Goal: Transaction & Acquisition: Purchase product/service

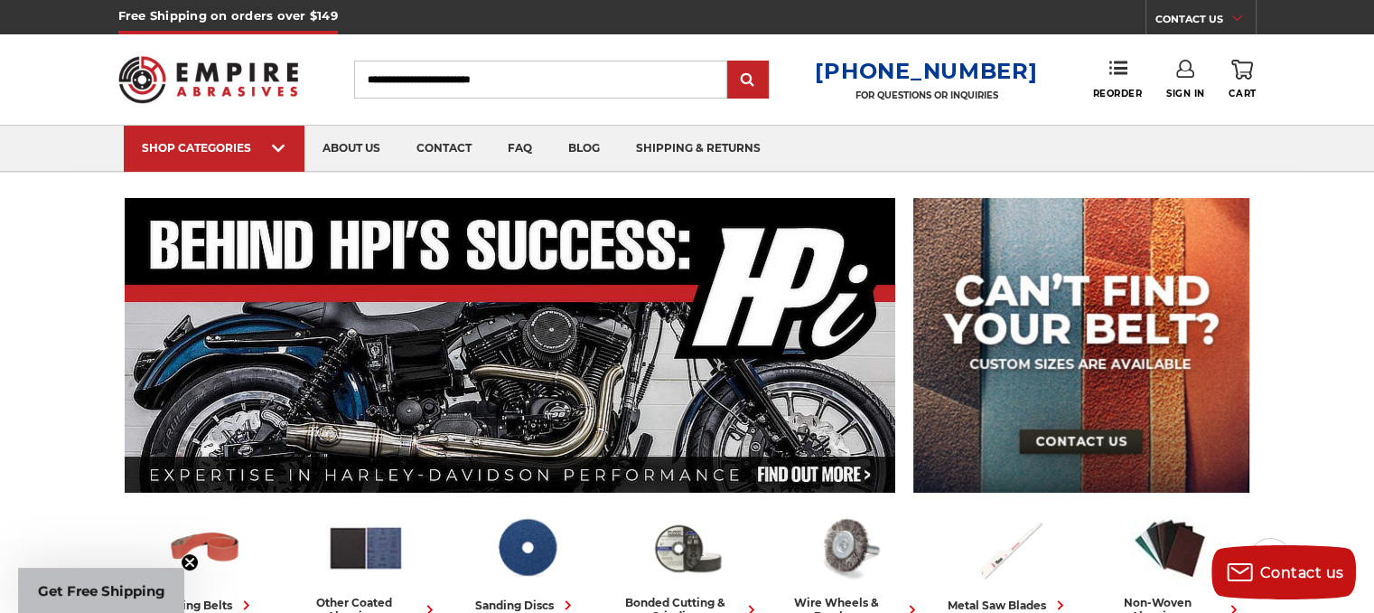
click at [1190, 77] on use at bounding box center [1185, 69] width 18 height 18
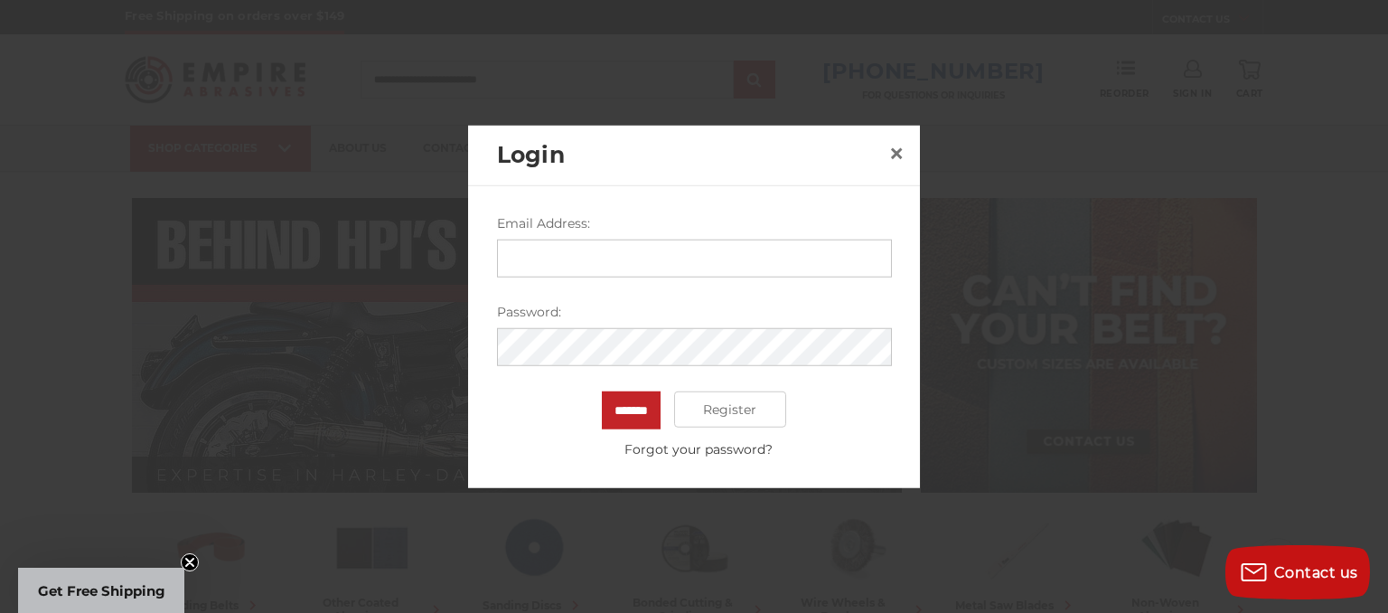
click at [647, 267] on input "Email Address:" at bounding box center [694, 258] width 395 height 38
type input "**********"
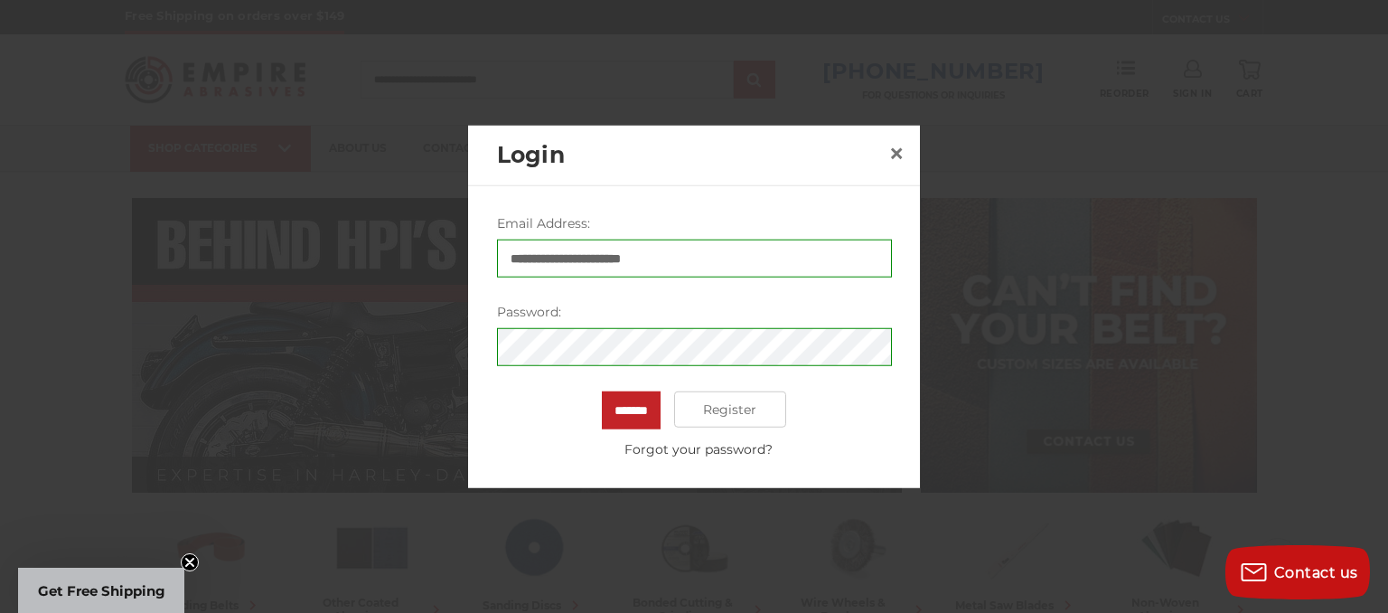
click at [512, 460] on div "**********" at bounding box center [694, 336] width 452 height 302
click at [638, 416] on input "*******" at bounding box center [631, 410] width 59 height 38
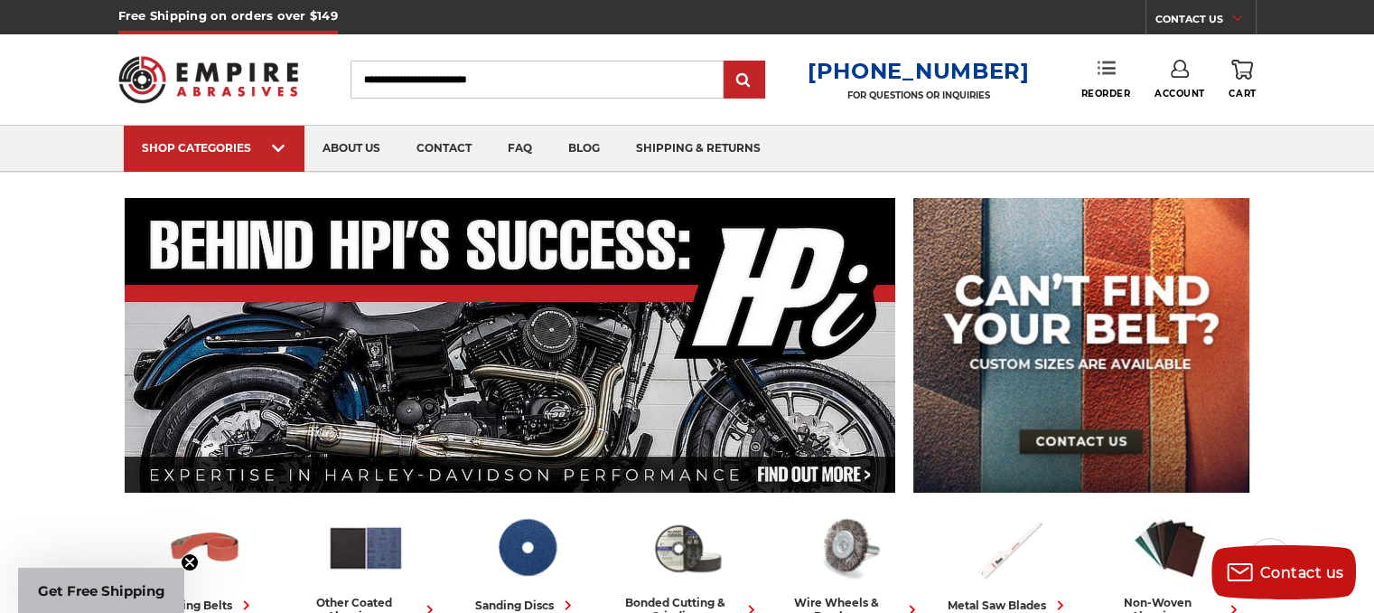
click at [1100, 84] on link "Reorder" at bounding box center [1105, 79] width 50 height 39
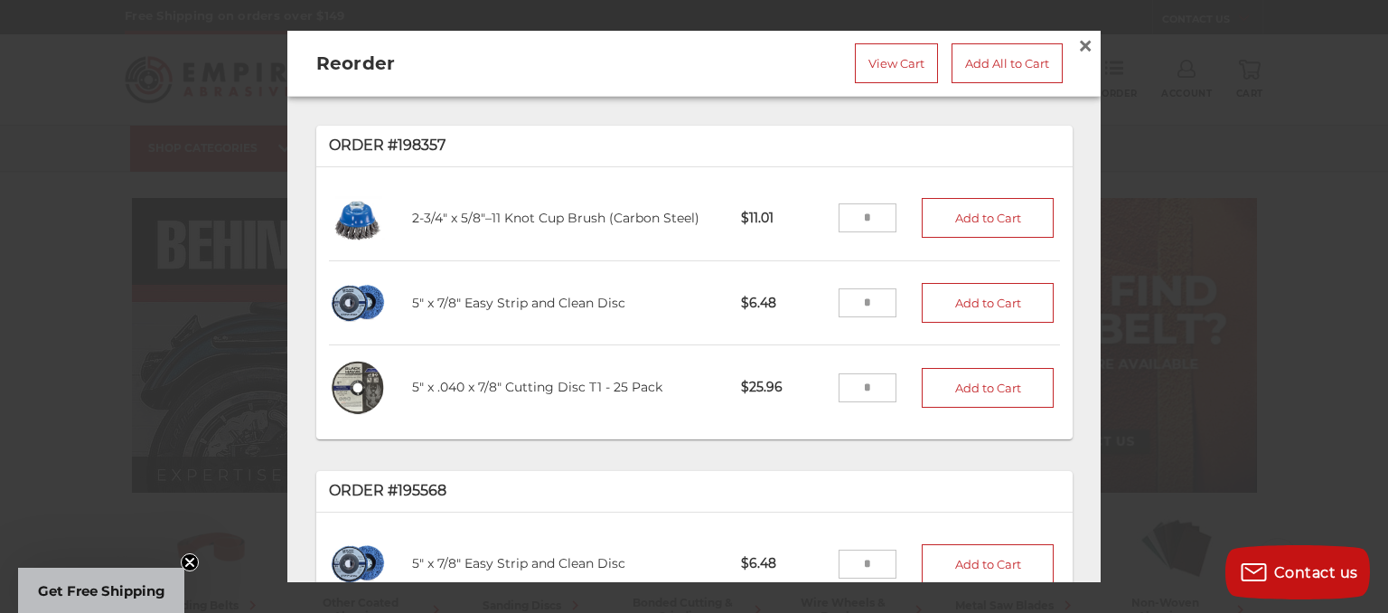
click at [849, 379] on input "tel" at bounding box center [867, 387] width 59 height 29
type input "*"
click at [968, 379] on button "Add to Cart" at bounding box center [987, 388] width 132 height 40
click at [848, 296] on input "tel" at bounding box center [867, 302] width 59 height 29
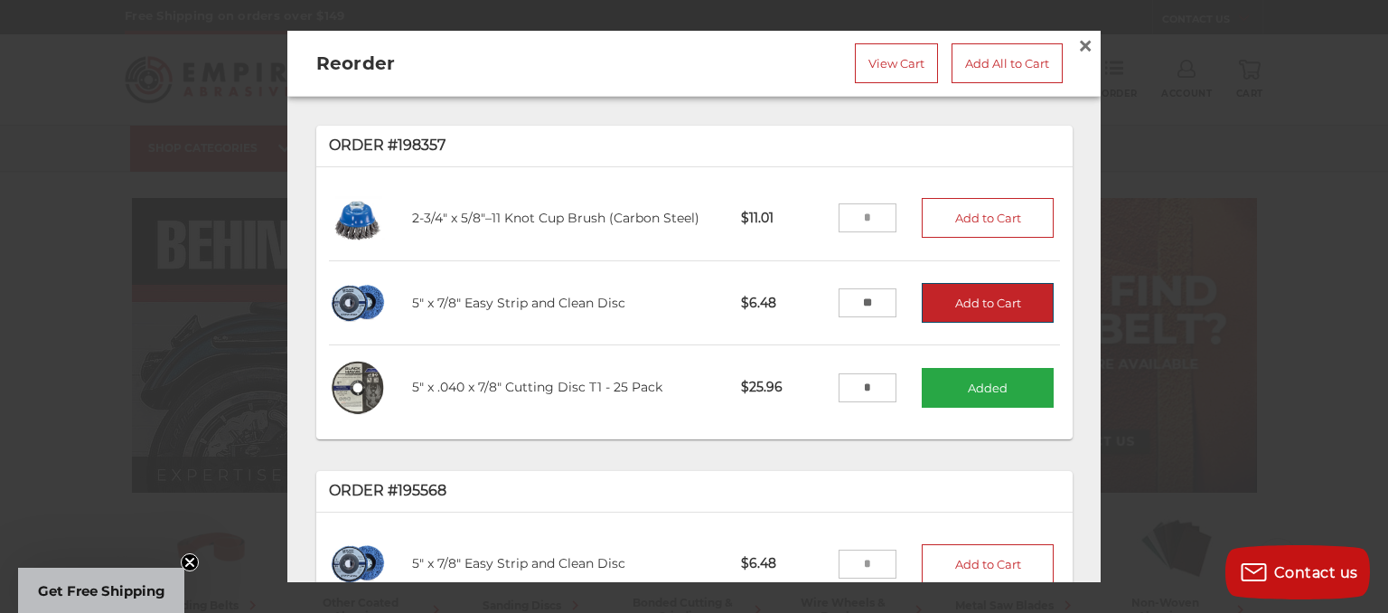
type input "**"
click at [929, 293] on button "Add to Cart" at bounding box center [987, 303] width 132 height 40
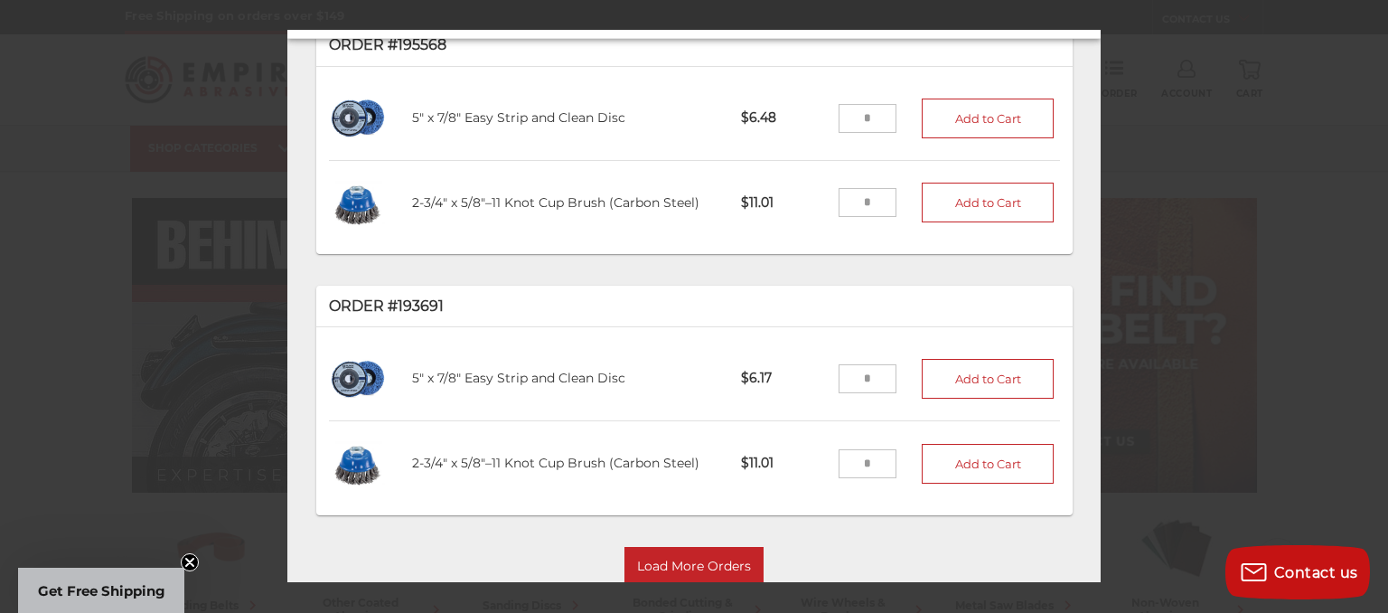
scroll to position [98, 0]
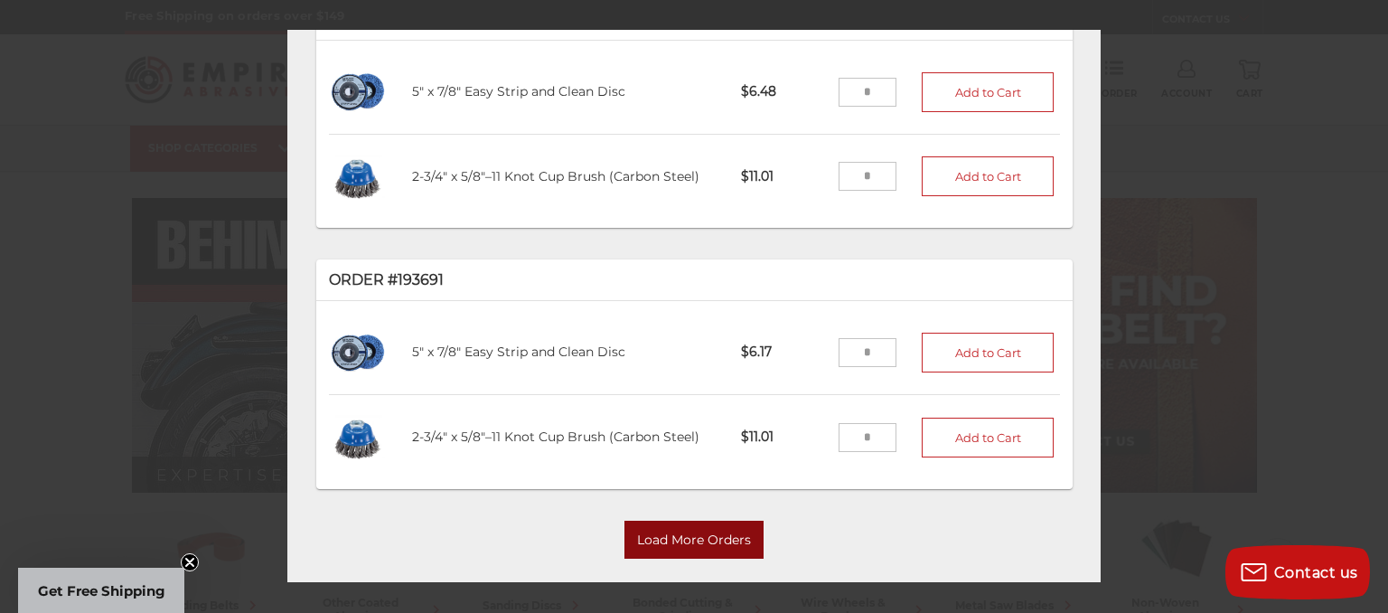
click at [723, 519] on button "Load More Orders" at bounding box center [693, 538] width 139 height 38
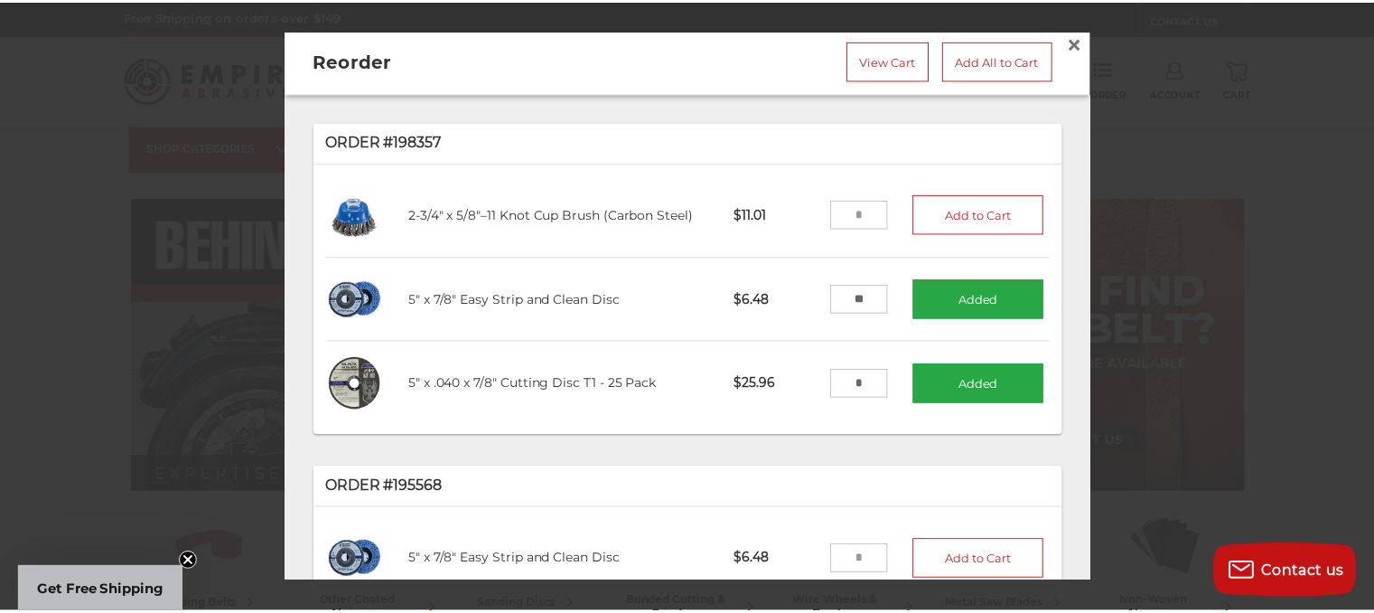
scroll to position [0, 0]
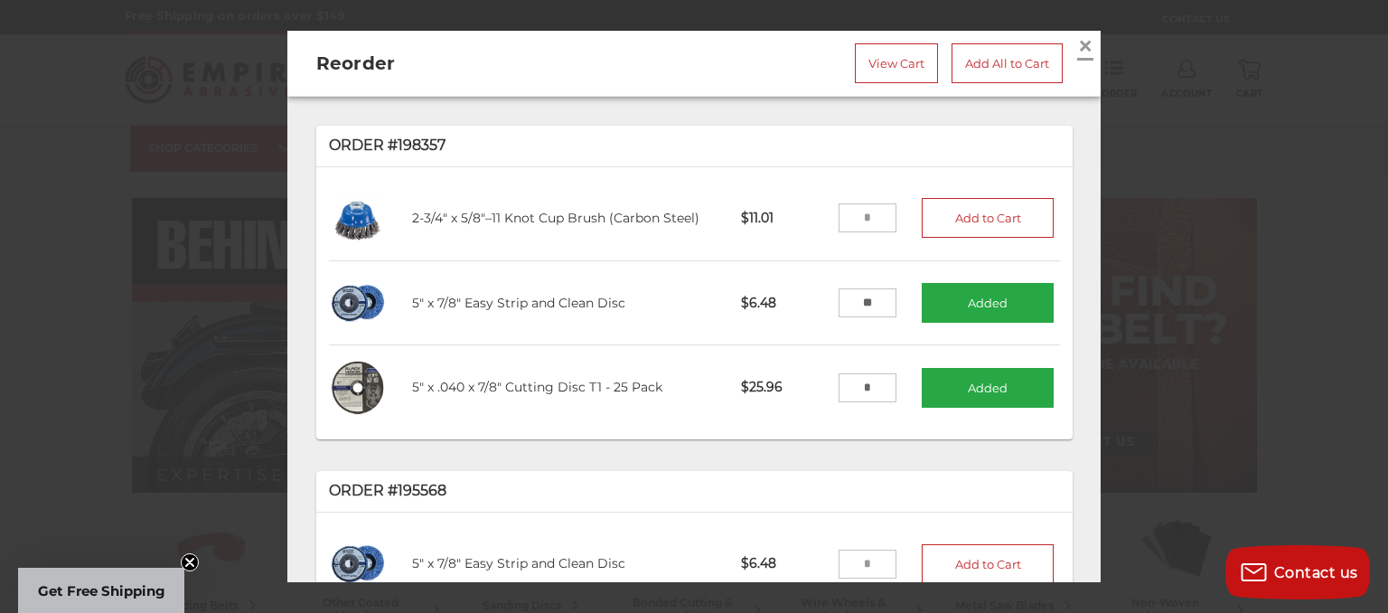
click at [1079, 45] on span "×" at bounding box center [1085, 45] width 16 height 35
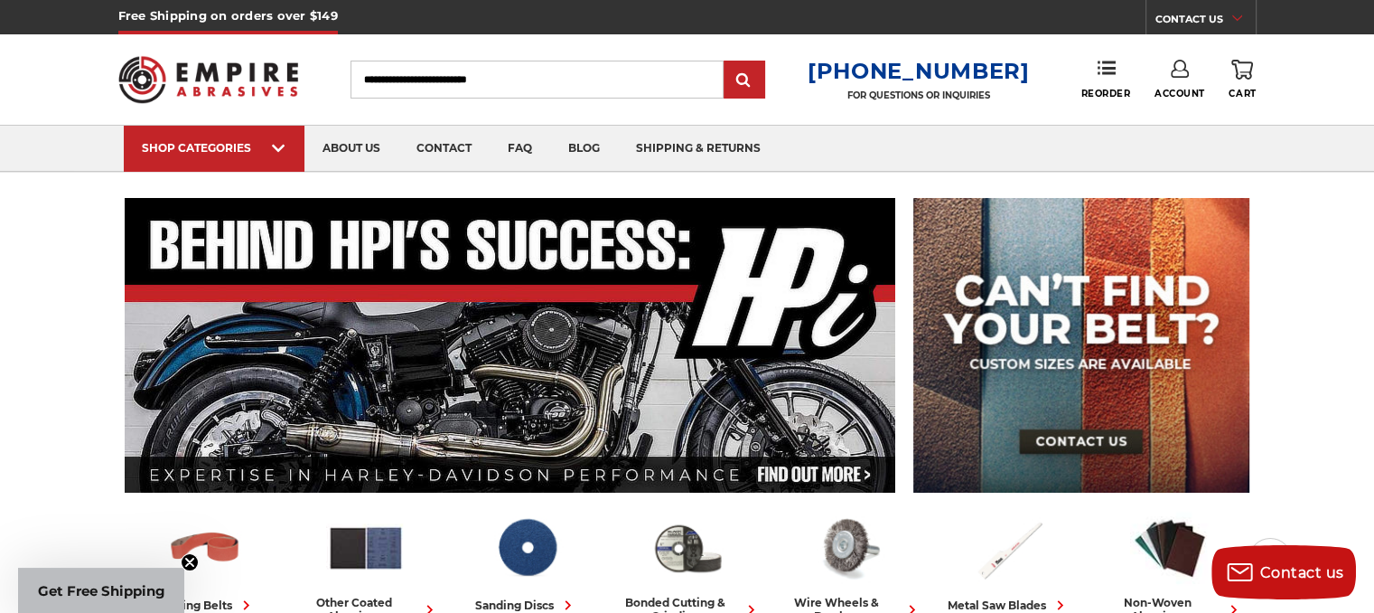
click at [1245, 80] on link "0 Cart" at bounding box center [1242, 80] width 27 height 40
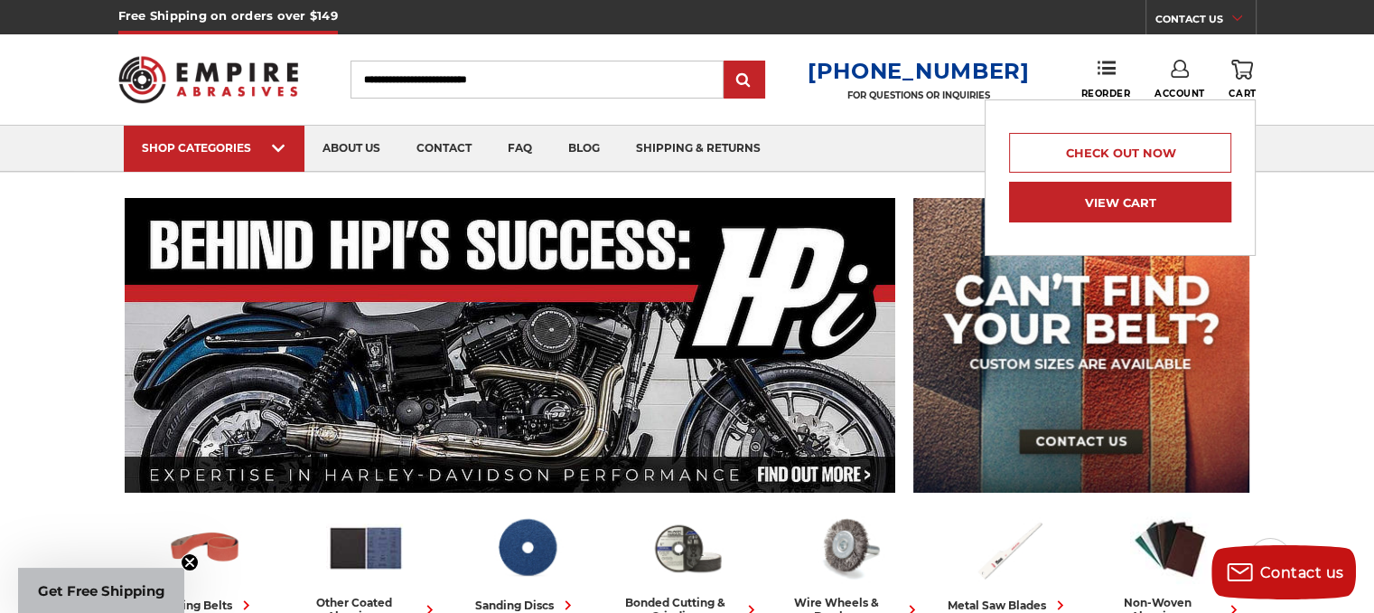
click at [1139, 201] on link "View Cart" at bounding box center [1120, 202] width 222 height 41
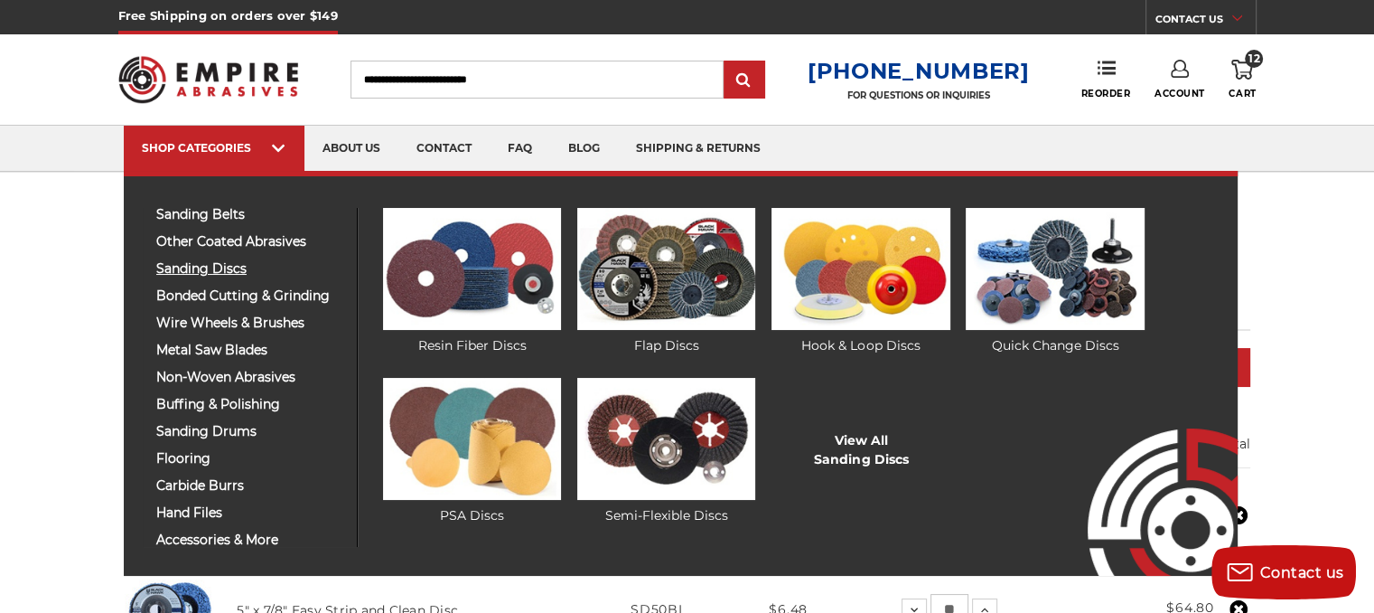
click at [227, 273] on span "sanding discs" at bounding box center [249, 269] width 187 height 14
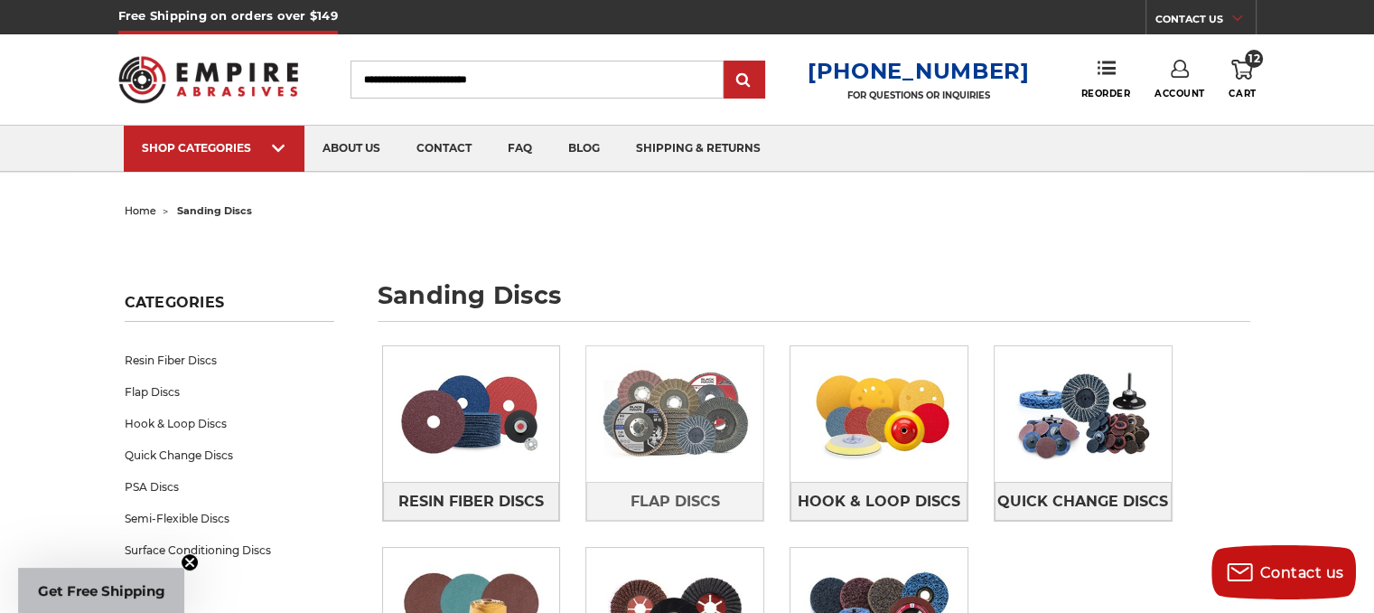
click at [683, 476] on link at bounding box center [674, 414] width 177 height 136
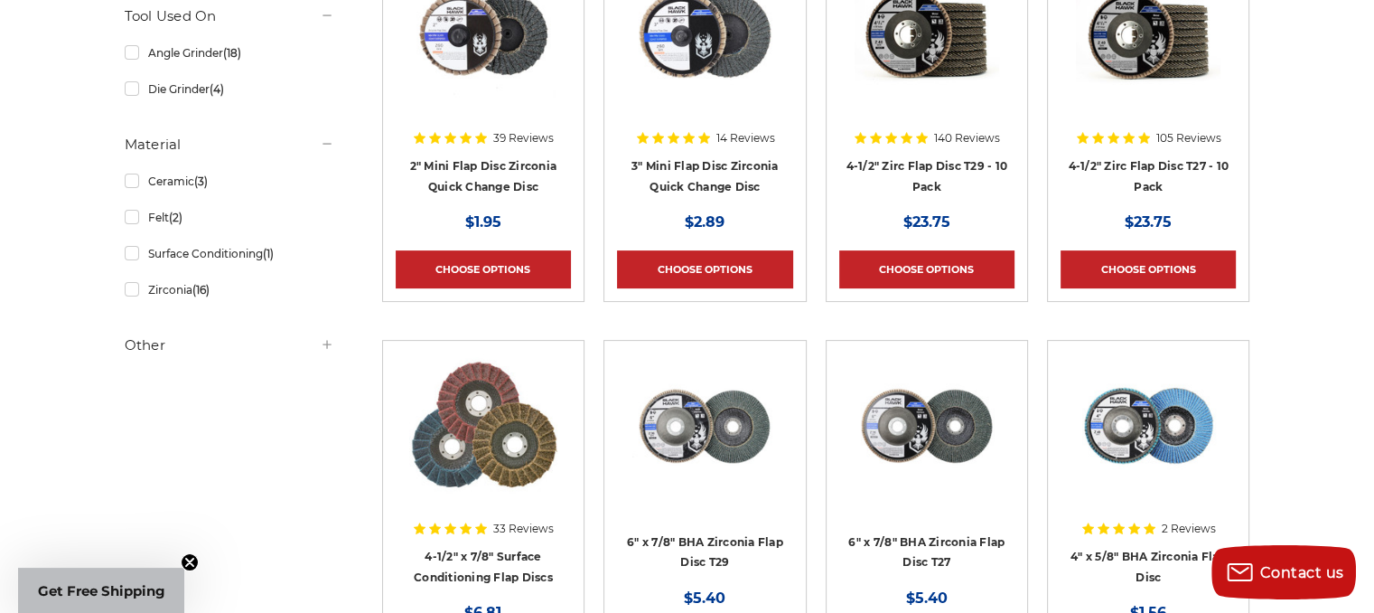
scroll to position [542, 0]
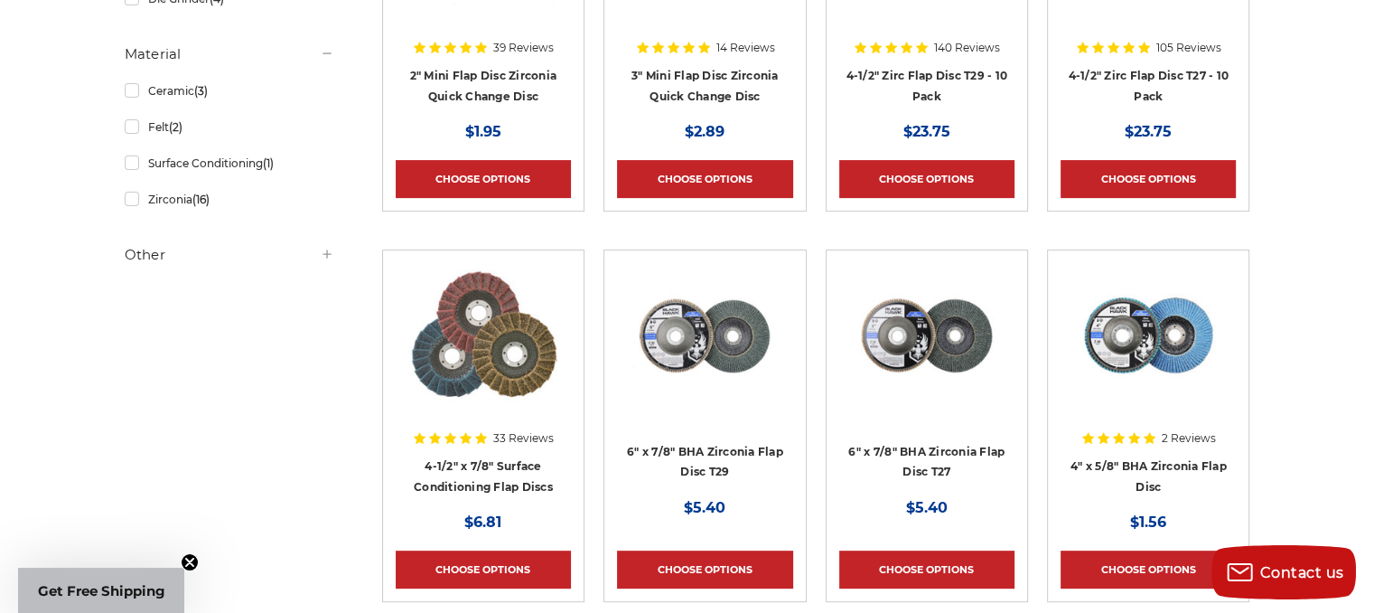
click at [330, 258] on icon at bounding box center [327, 254] width 14 height 14
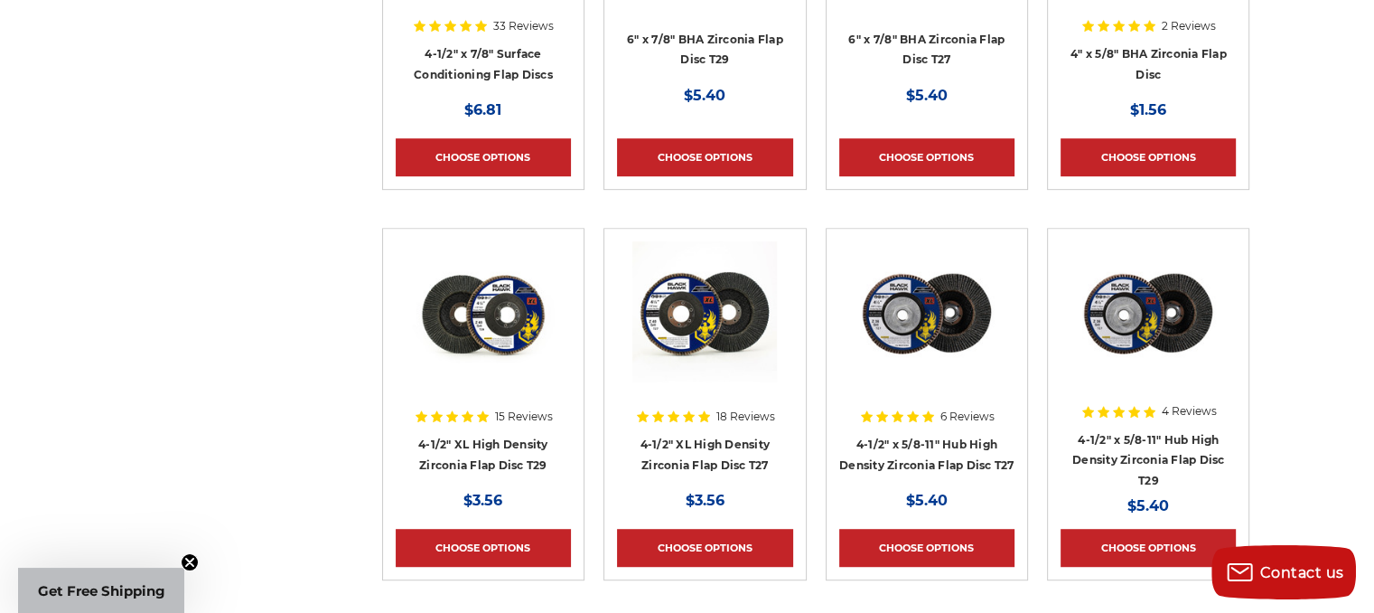
scroll to position [994, 0]
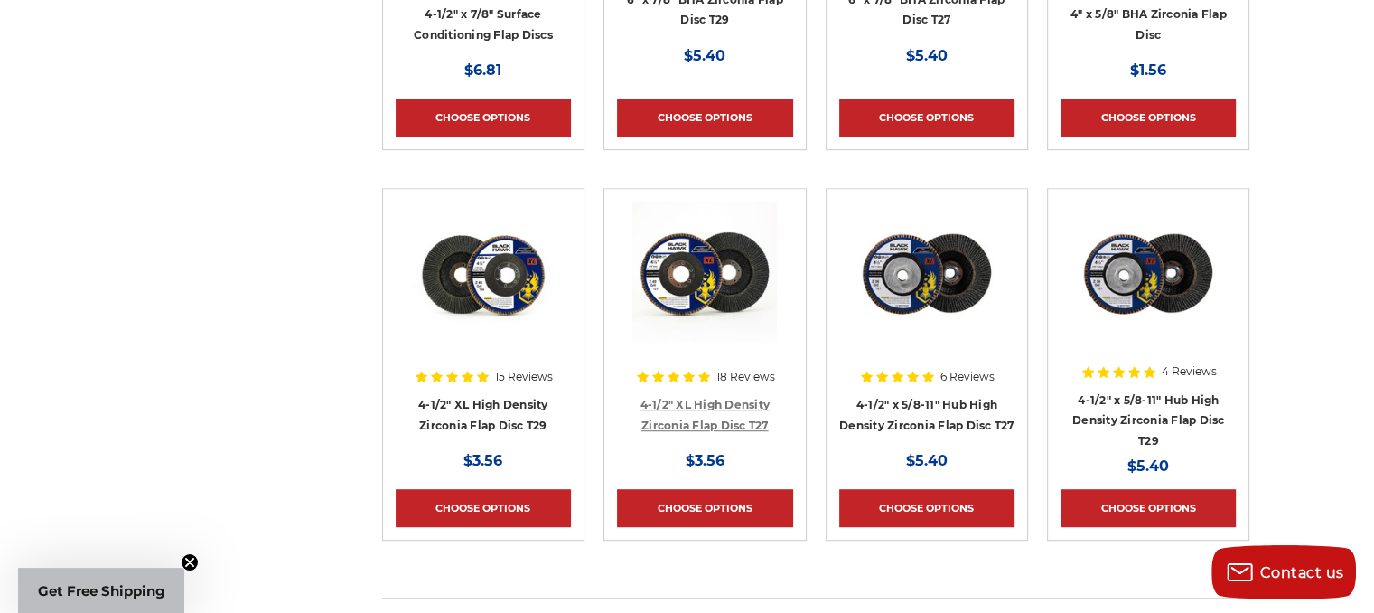
click at [733, 404] on link "4-1/2" XL High Density Zirconia Flap Disc T27" at bounding box center [706, 414] width 130 height 34
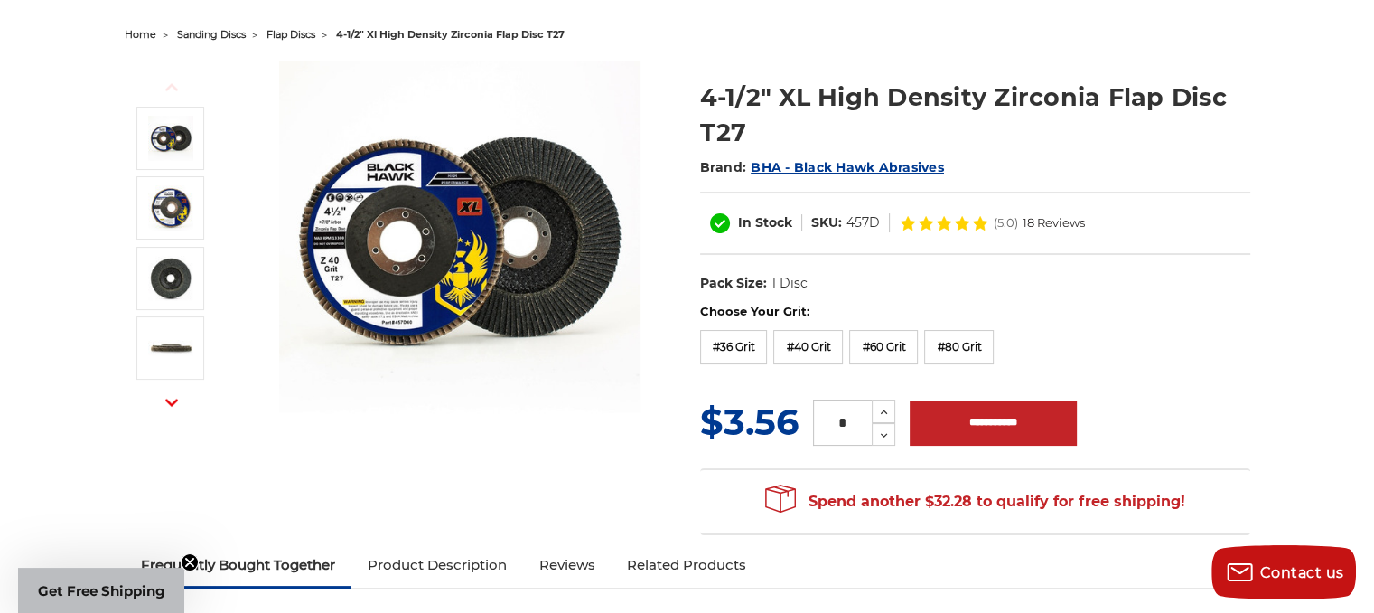
scroll to position [181, 0]
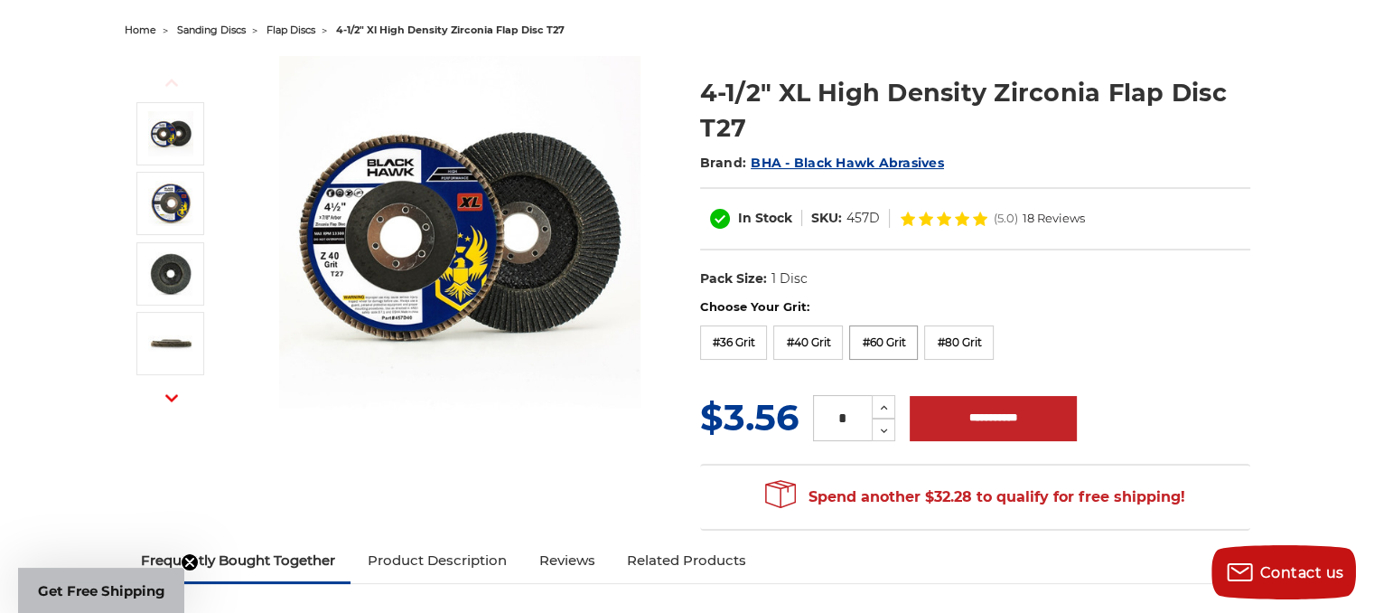
click at [874, 345] on label "#60 Grit" at bounding box center [883, 342] width 69 height 34
click at [861, 422] on input "*" at bounding box center [842, 418] width 59 height 46
type input "**"
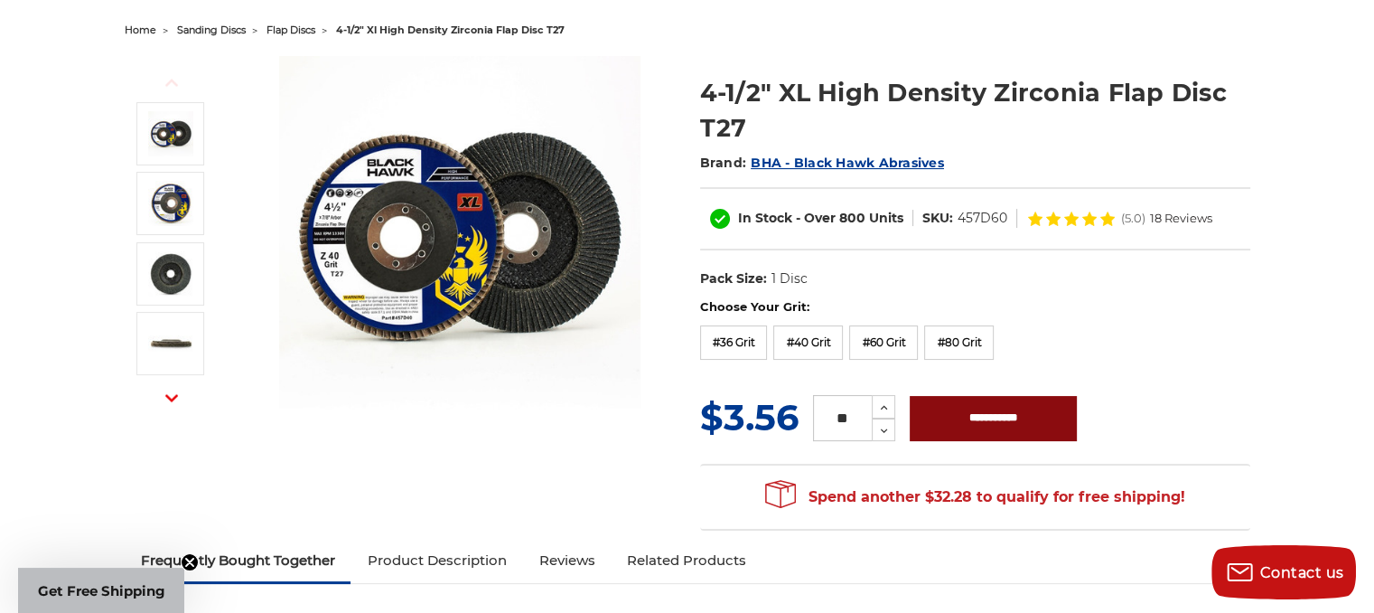
click at [955, 427] on input "**********" at bounding box center [993, 418] width 167 height 45
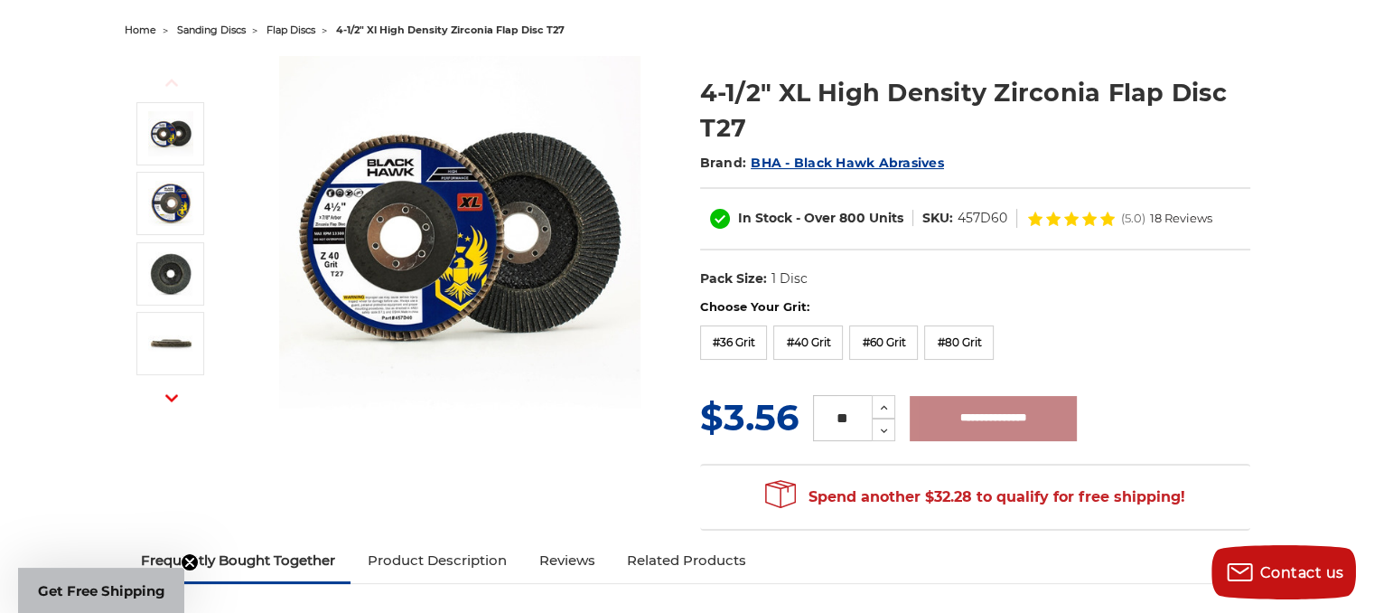
type input "**********"
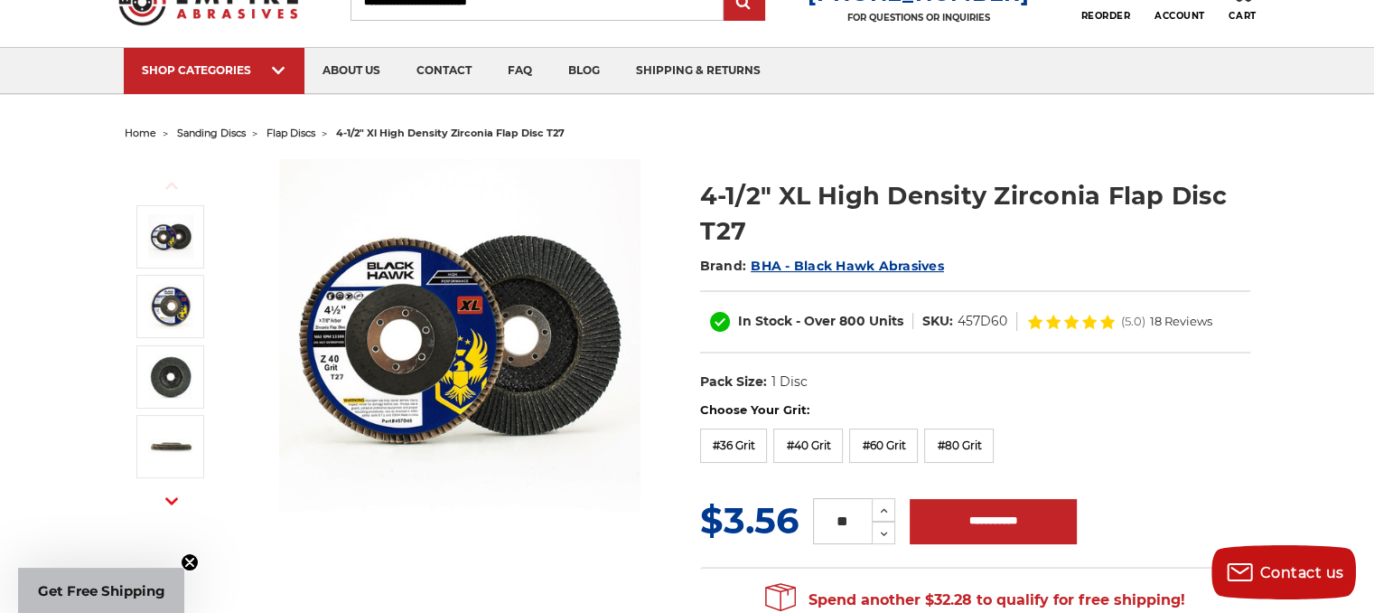
scroll to position [0, 0]
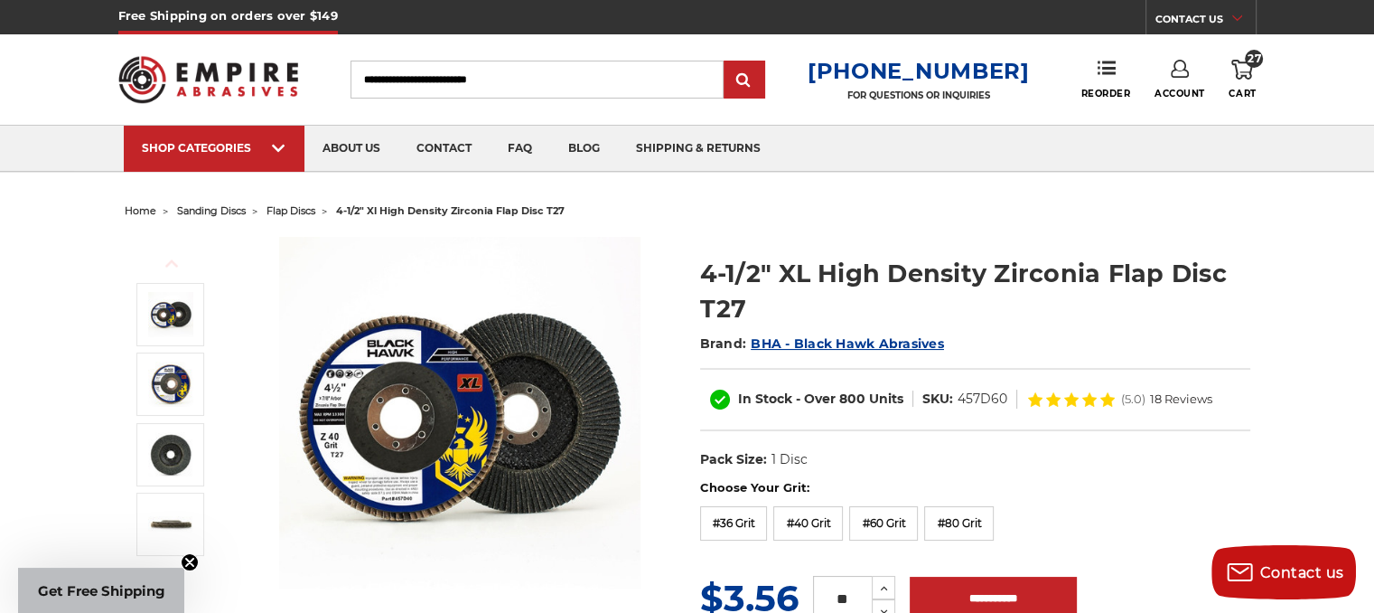
click at [1237, 68] on icon at bounding box center [1242, 70] width 22 height 20
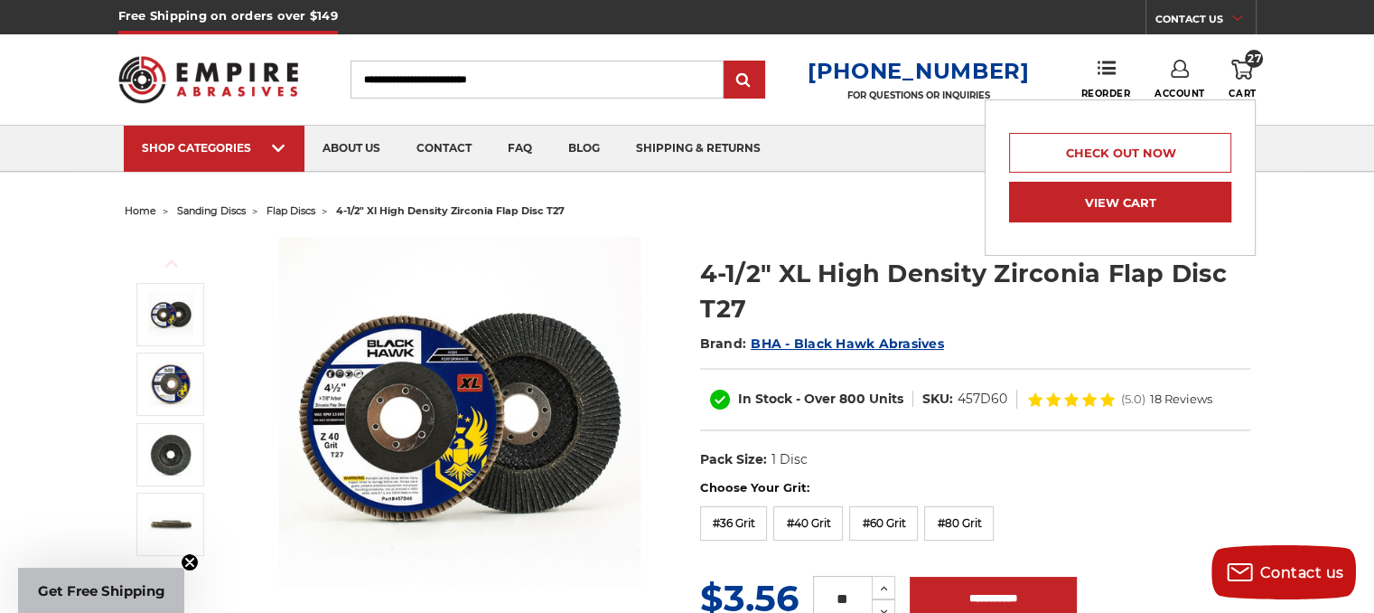
click at [1146, 210] on link "View Cart" at bounding box center [1120, 202] width 222 height 41
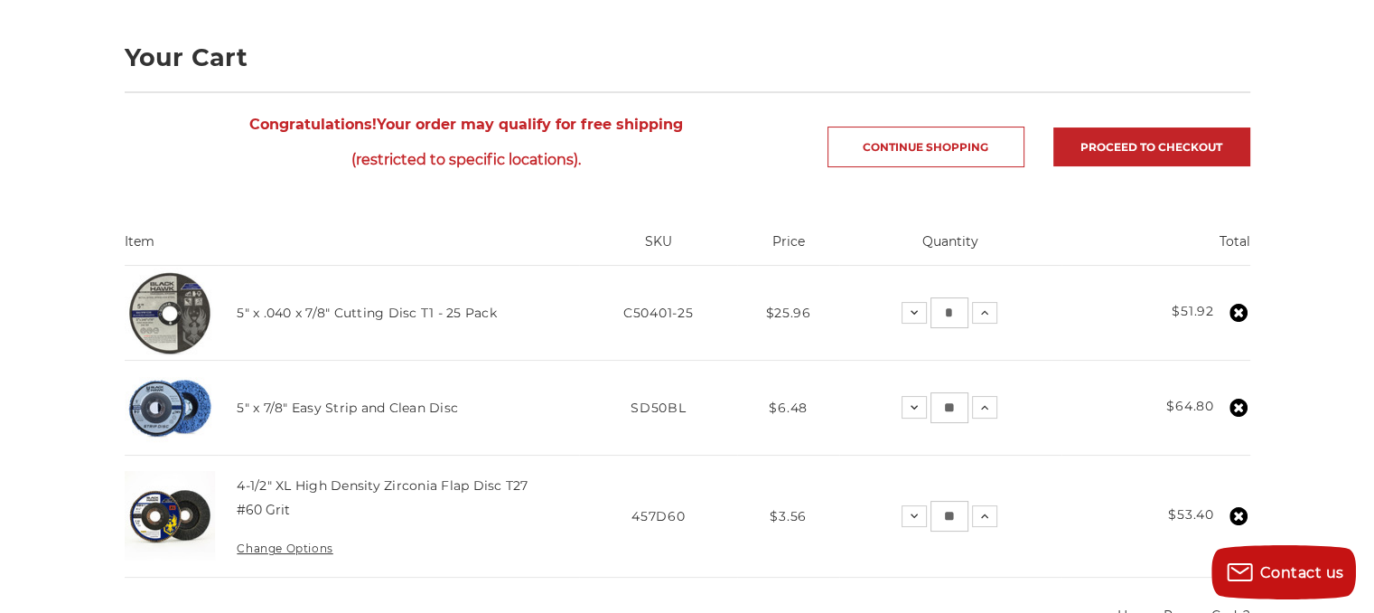
scroll to position [181, 0]
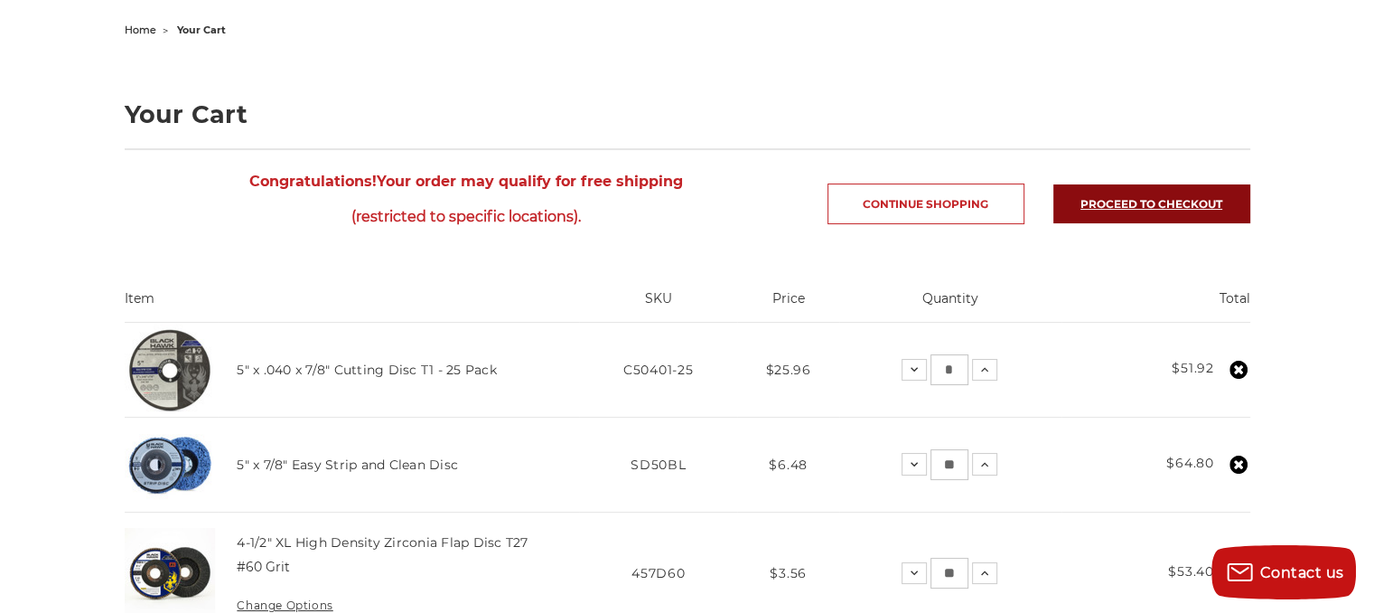
click at [1125, 197] on link "Proceed to checkout" at bounding box center [1151, 203] width 197 height 39
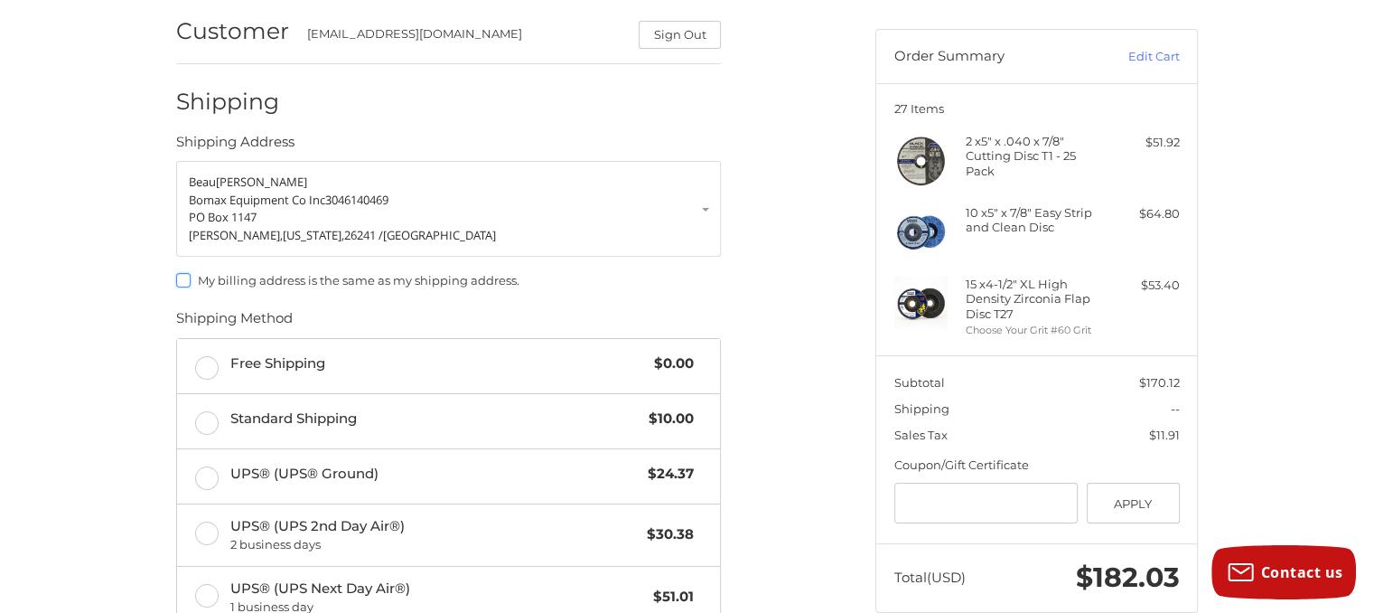
scroll to position [179, 0]
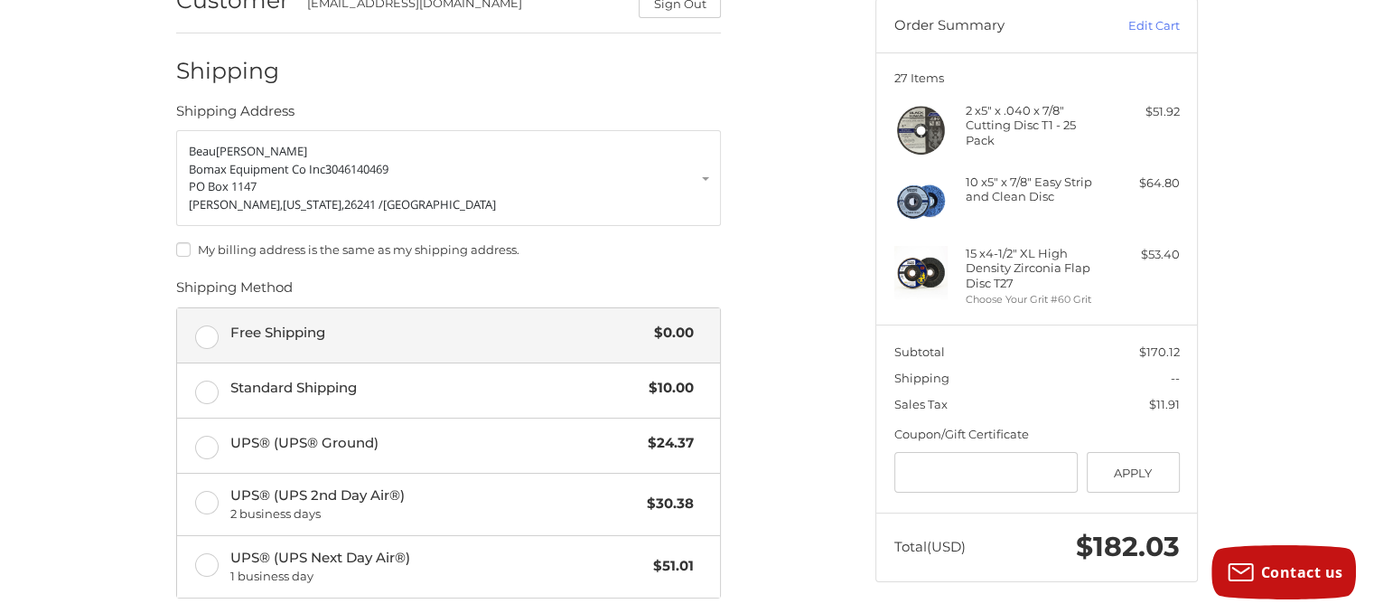
click at [205, 336] on label "Free Shipping $0.00" at bounding box center [448, 335] width 543 height 54
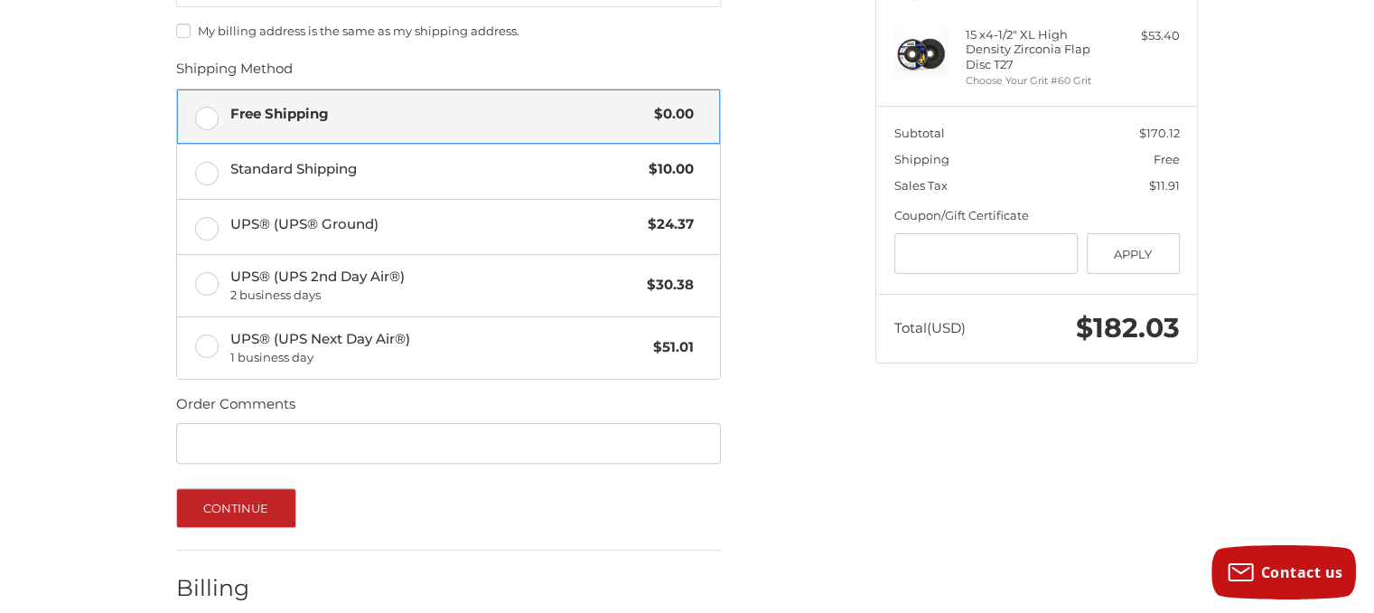
scroll to position [488, 0]
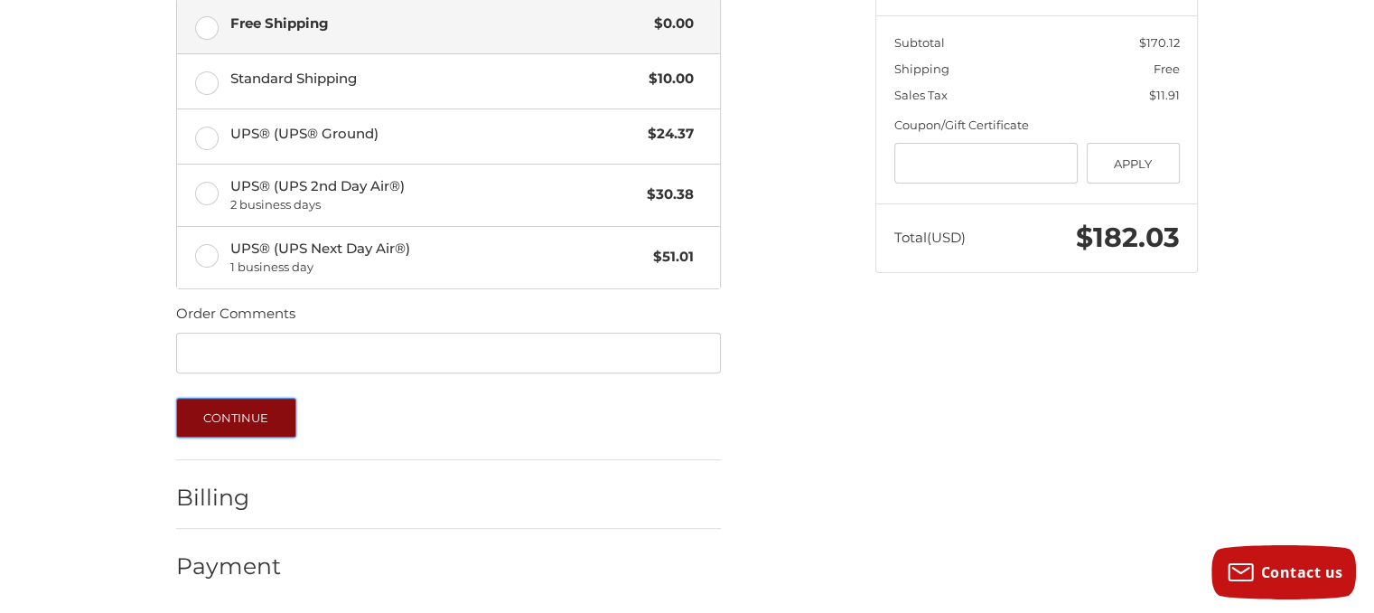
click at [244, 412] on button "Continue" at bounding box center [236, 417] width 120 height 40
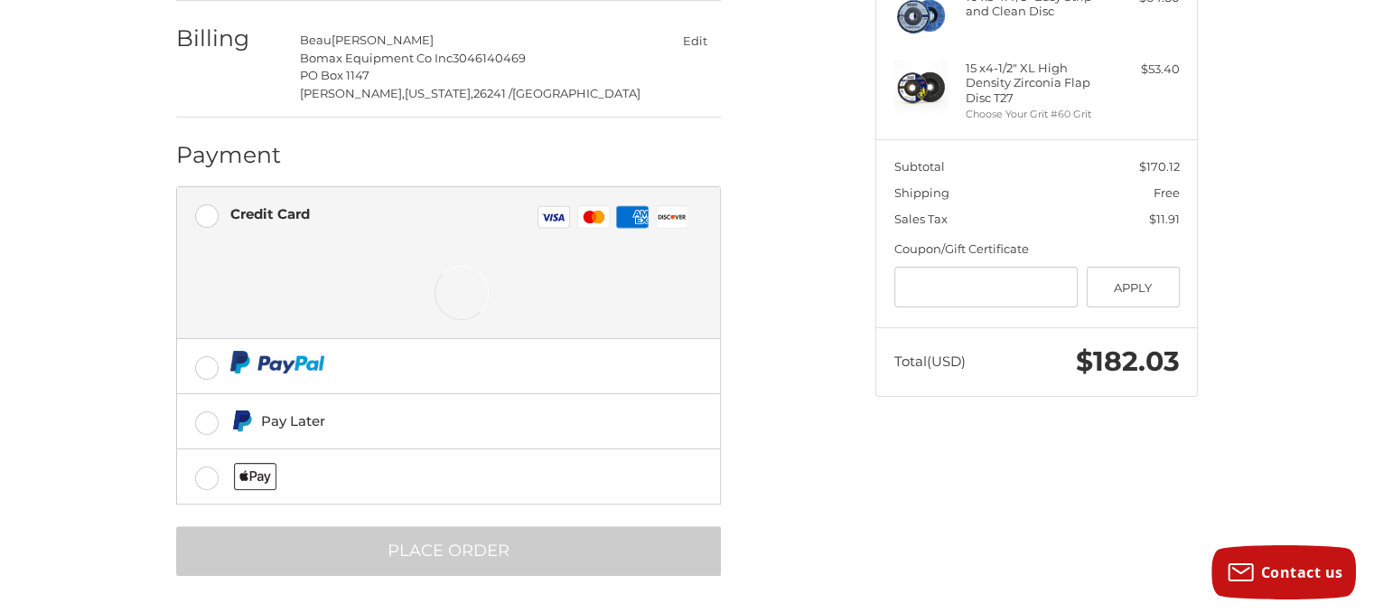
scroll to position [365, 0]
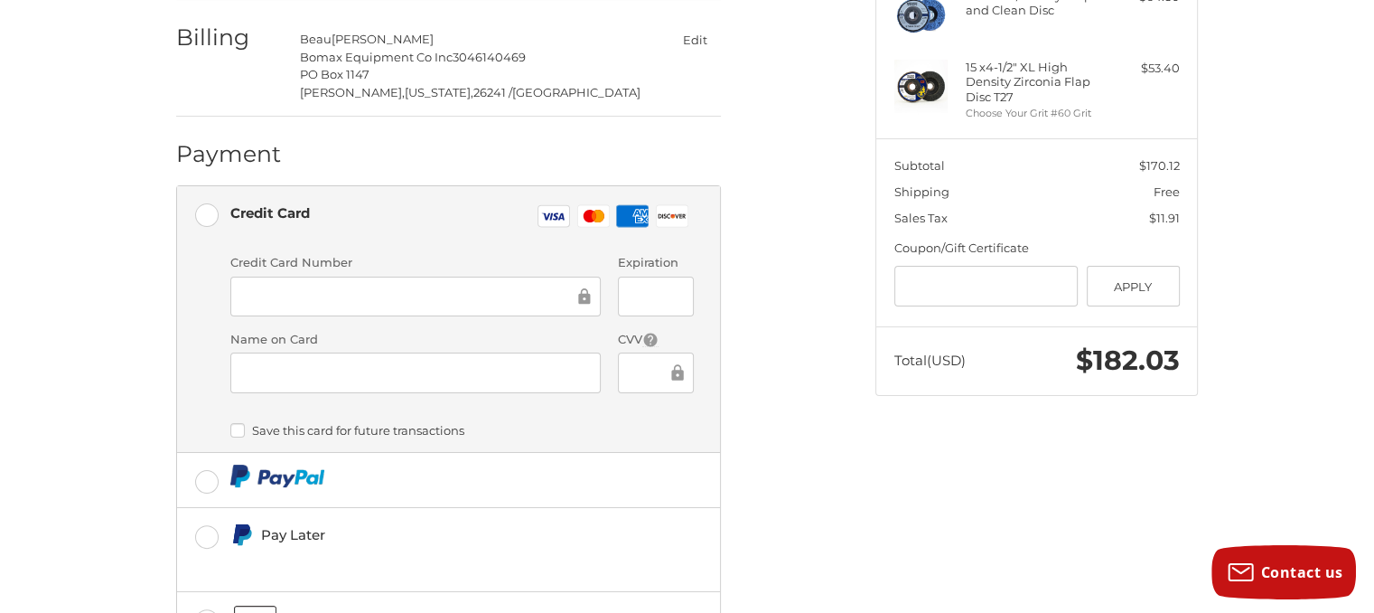
click at [332, 308] on div at bounding box center [415, 296] width 370 height 41
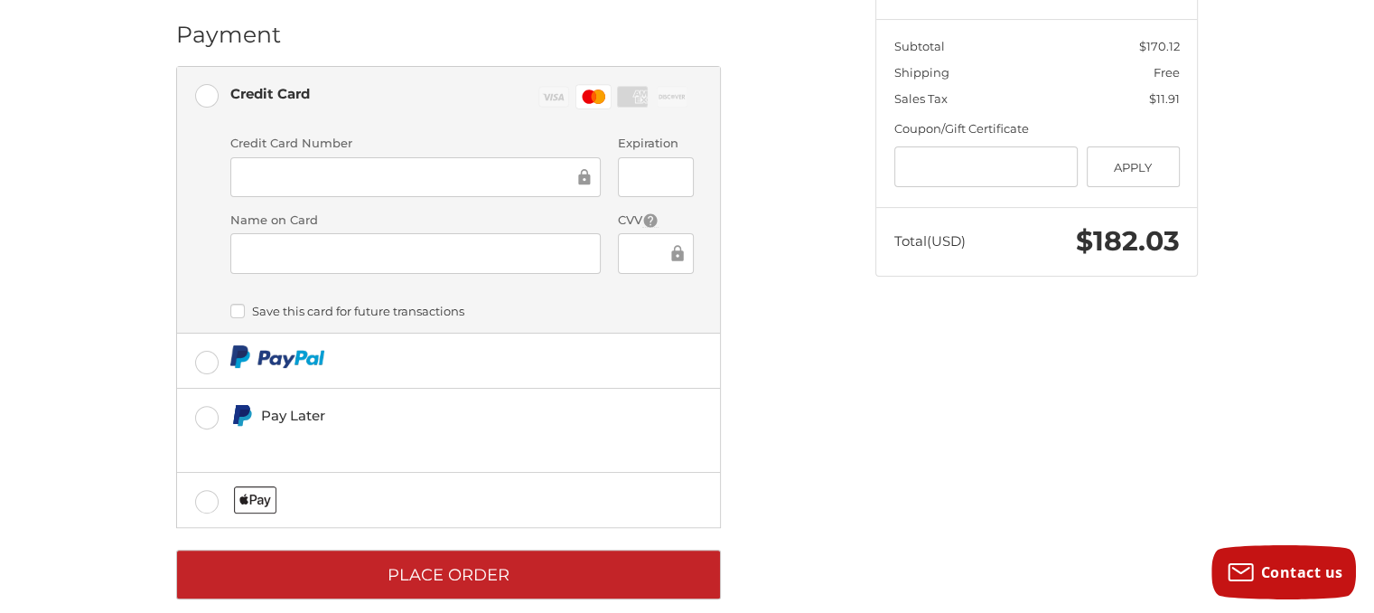
scroll to position [510, 0]
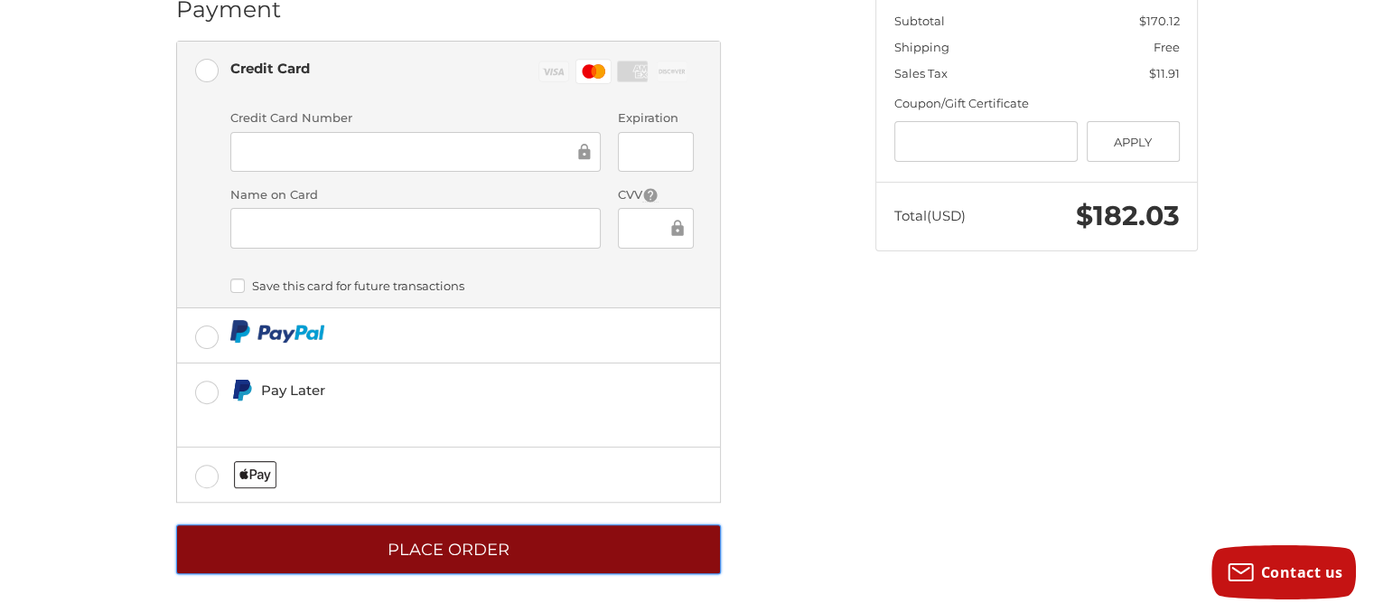
click at [656, 539] on button "Place Order" at bounding box center [448, 549] width 545 height 50
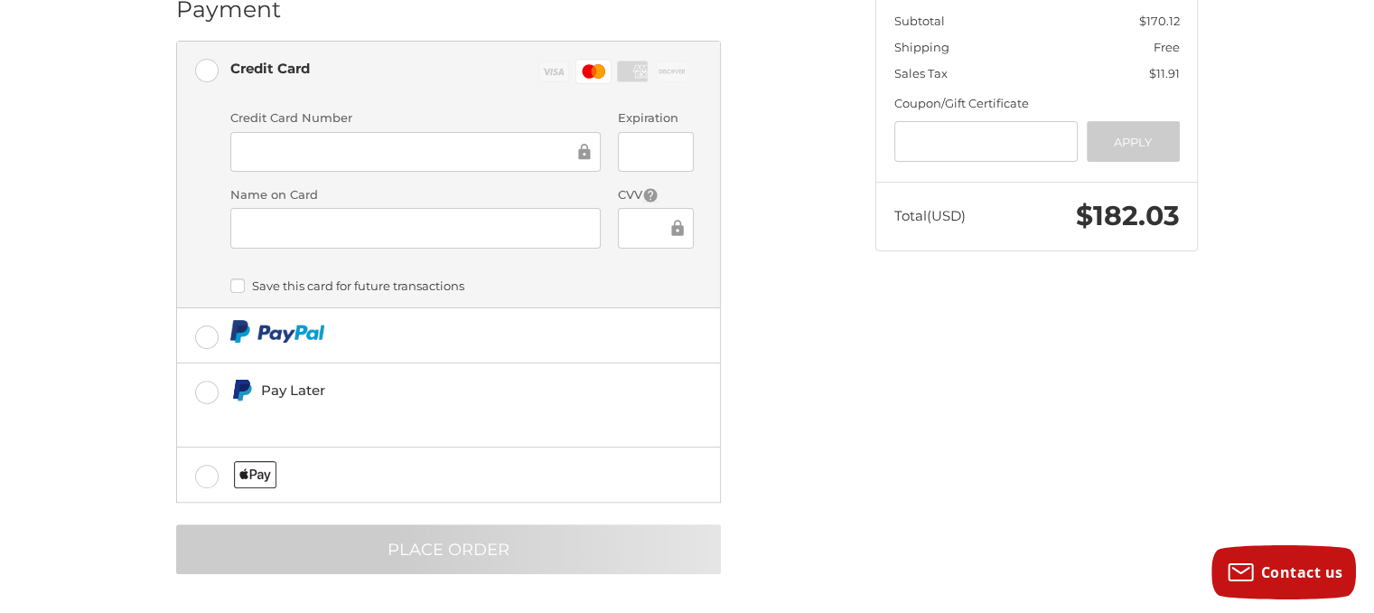
scroll to position [33, 0]
